Goal: Task Accomplishment & Management: Manage account settings

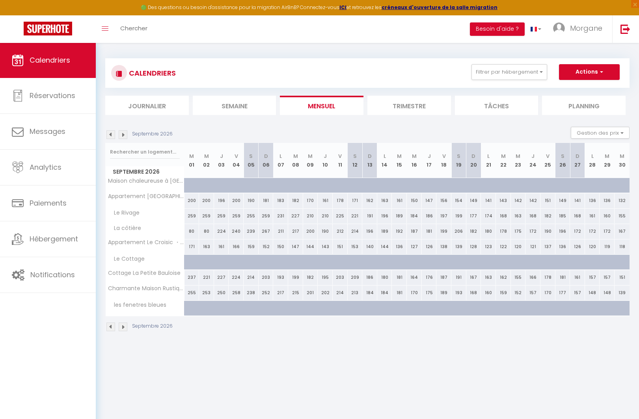
click at [107, 137] on img at bounding box center [110, 134] width 9 height 9
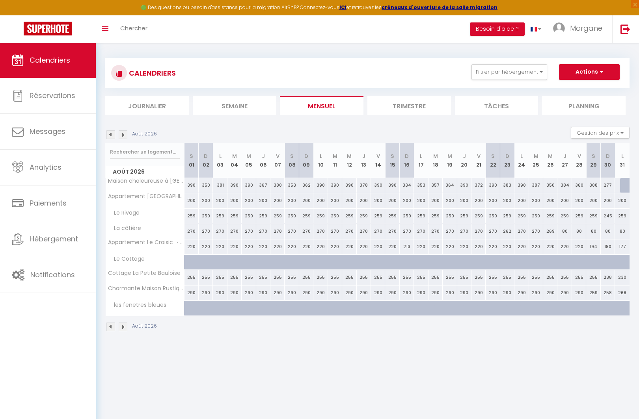
click at [111, 135] on img at bounding box center [110, 134] width 9 height 9
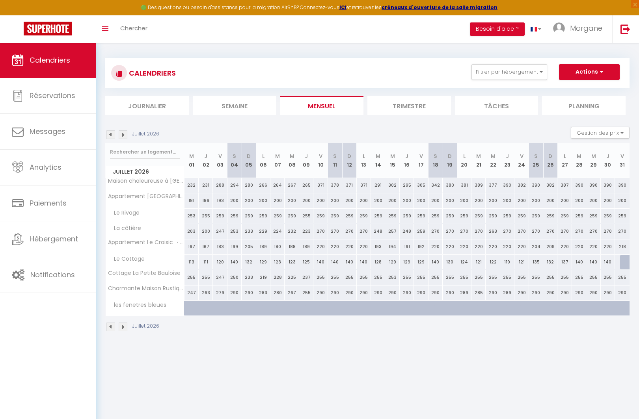
click at [111, 135] on img at bounding box center [110, 134] width 9 height 9
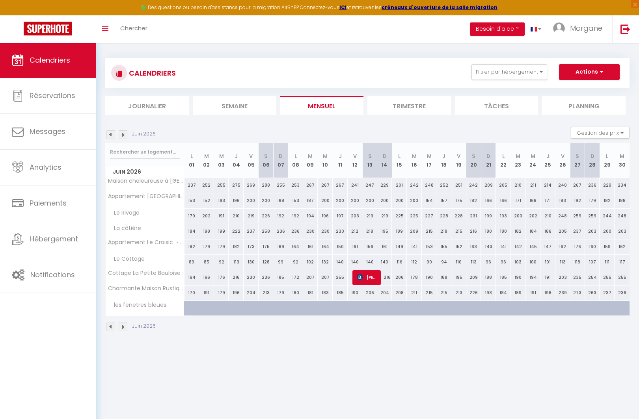
click at [111, 135] on img at bounding box center [110, 134] width 9 height 9
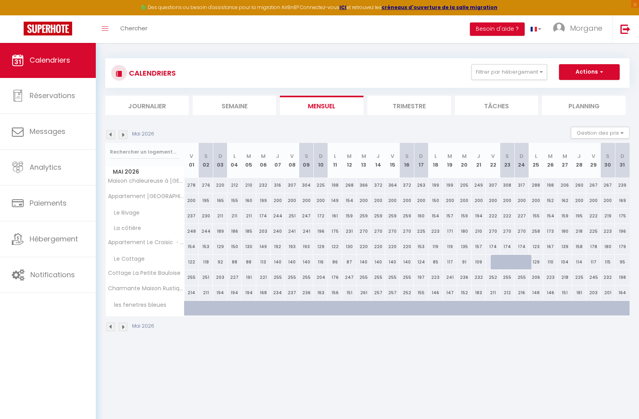
click at [111, 135] on img at bounding box center [110, 134] width 9 height 9
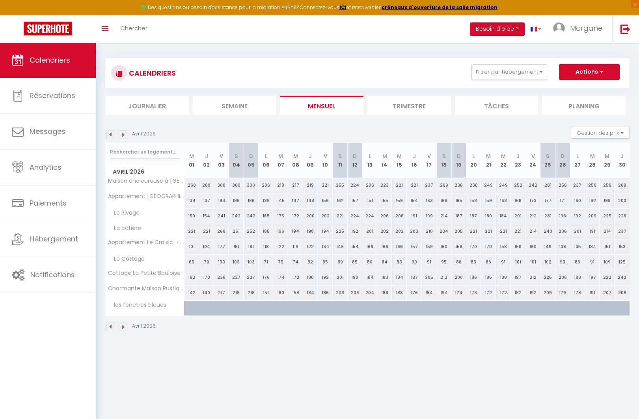
click at [111, 135] on img at bounding box center [110, 134] width 9 height 9
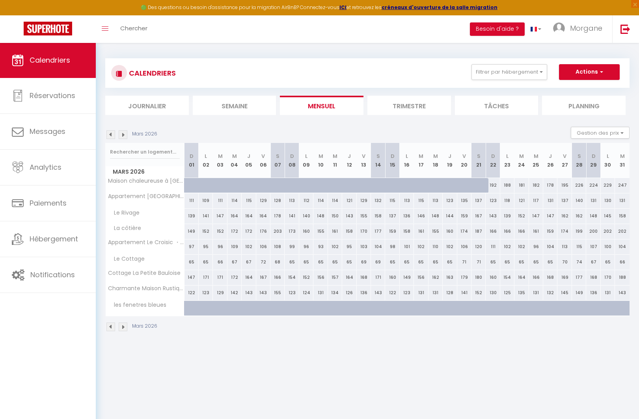
click at [111, 135] on img at bounding box center [110, 134] width 9 height 9
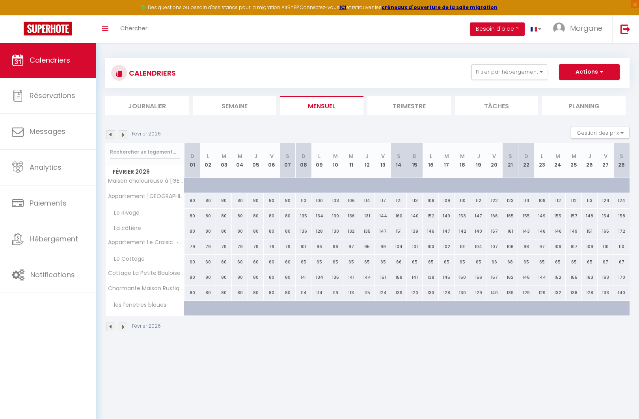
click at [111, 135] on img at bounding box center [110, 134] width 9 height 9
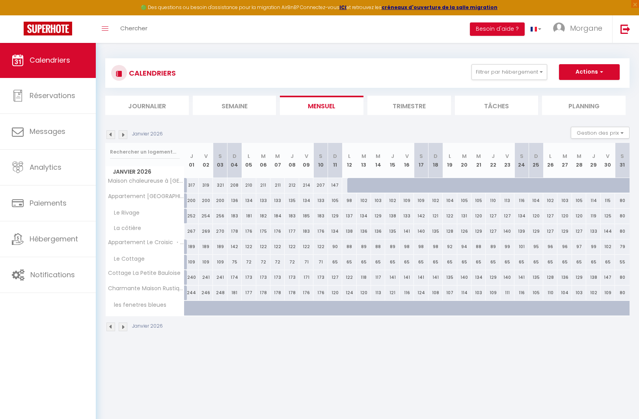
click at [111, 135] on img at bounding box center [110, 134] width 9 height 9
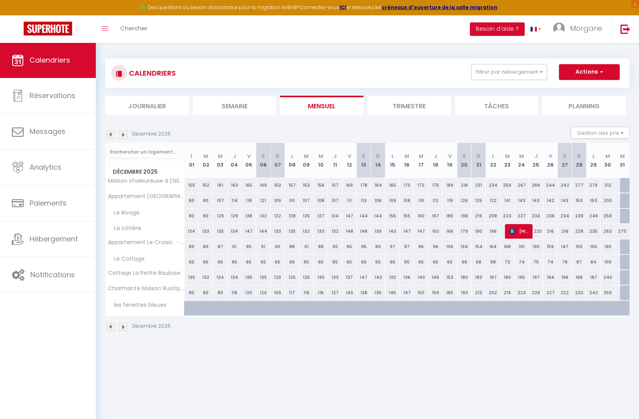
click at [111, 135] on img at bounding box center [110, 134] width 9 height 9
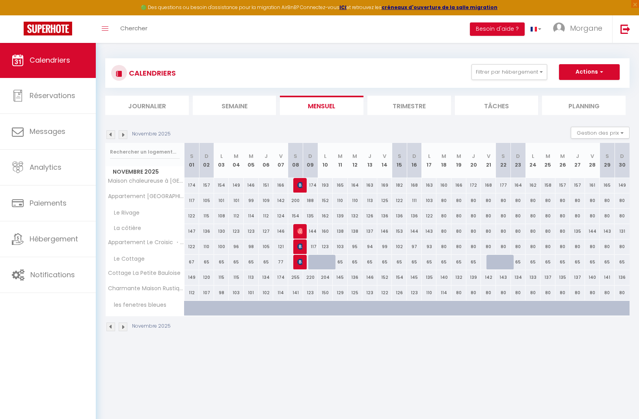
click at [111, 135] on img at bounding box center [110, 134] width 9 height 9
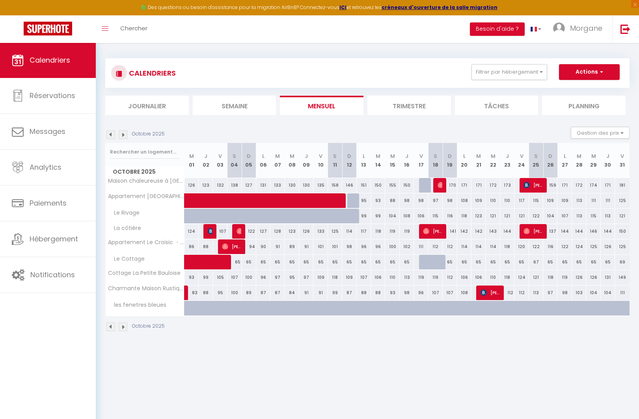
click at [111, 135] on img at bounding box center [110, 134] width 9 height 9
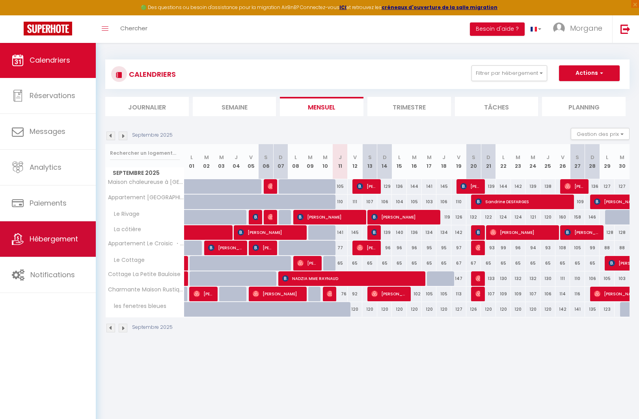
click at [50, 249] on link "Hébergement" at bounding box center [48, 238] width 96 height 35
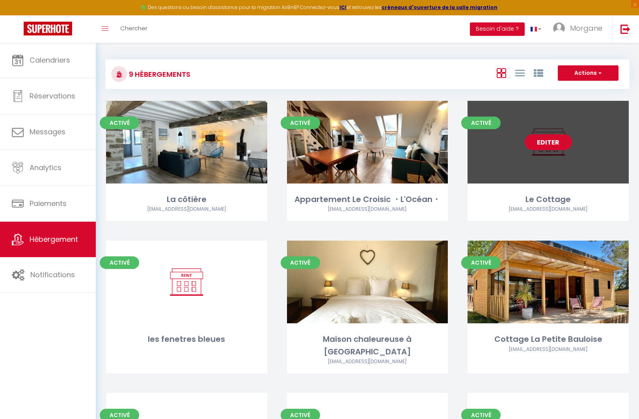
click at [557, 134] on link "Editer" at bounding box center [547, 142] width 47 height 16
click at [550, 144] on link "Editer" at bounding box center [547, 142] width 47 height 16
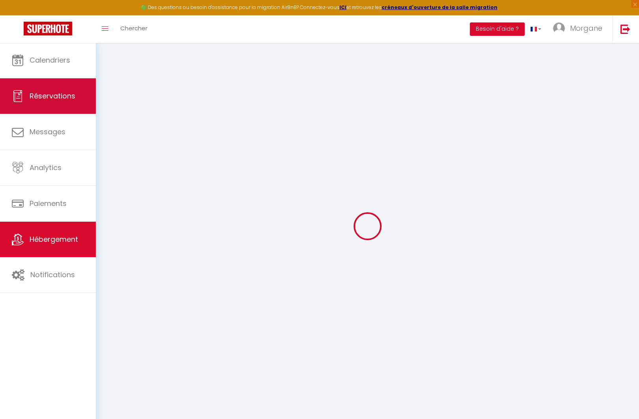
select select "17:00"
select select "22:00"
select select "10:00"
select select "15"
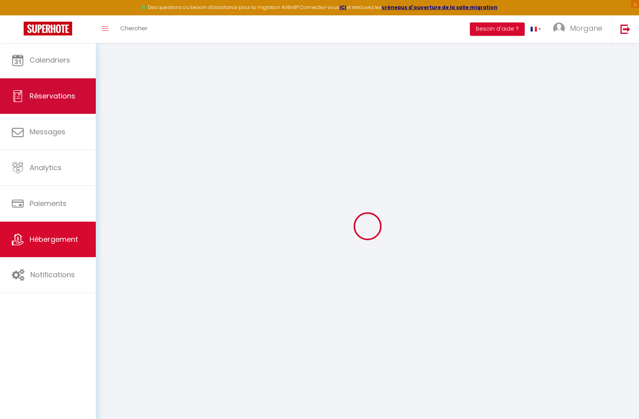
select select "16:00"
select select
checkbox input "true"
checkbox input "false"
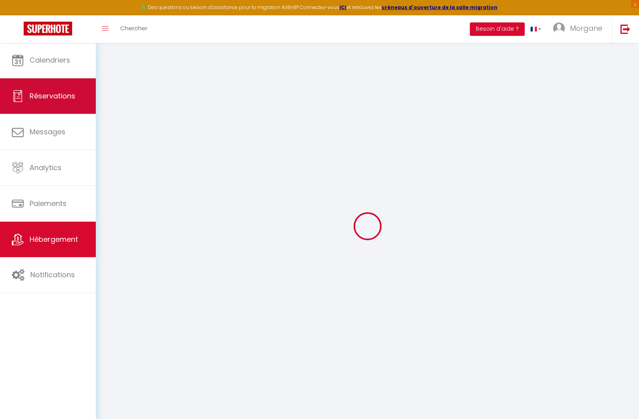
checkbox input "false"
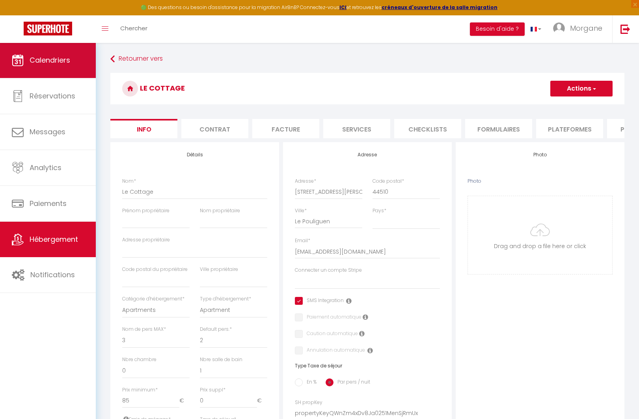
click at [41, 54] on link "Calendriers" at bounding box center [48, 60] width 96 height 35
